Goal: Navigation & Orientation: Find specific page/section

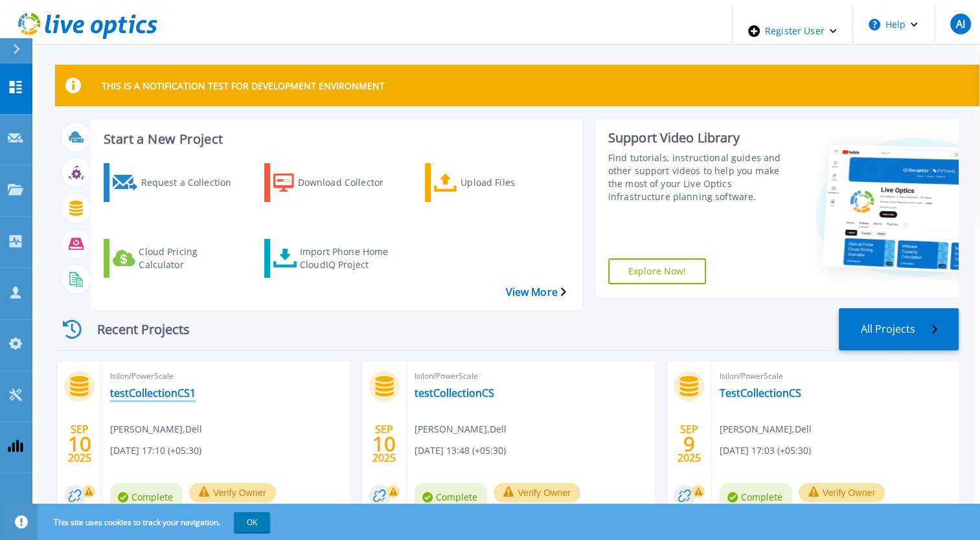
click at [127, 387] on link "testCollectionCS1" at bounding box center [152, 393] width 85 height 13
